Goal: Check status

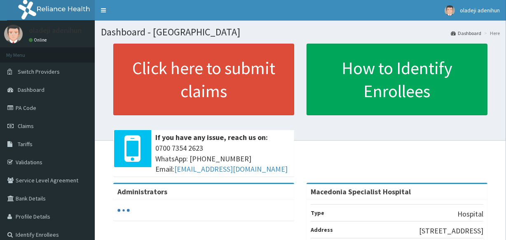
click at [24, 127] on span "Claims" at bounding box center [26, 125] width 16 height 7
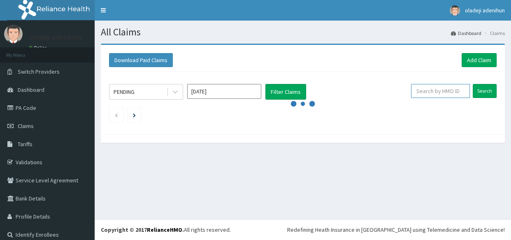
click at [431, 92] on input "text" at bounding box center [440, 91] width 59 height 14
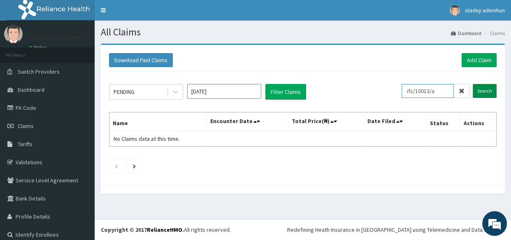
type input "ifs/10013/a"
click at [475, 89] on input "Search" at bounding box center [485, 91] width 24 height 14
